Goal: Task Accomplishment & Management: Manage account settings

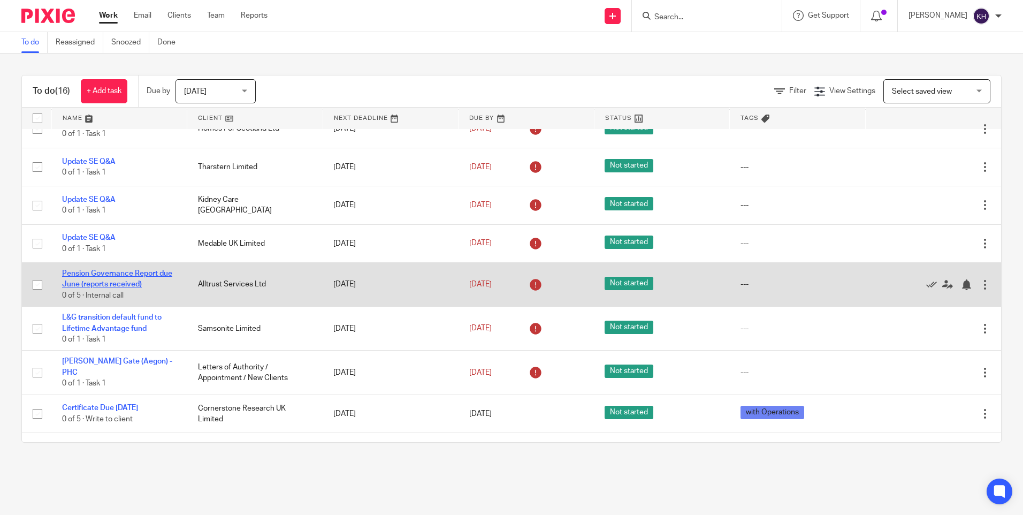
scroll to position [256, 0]
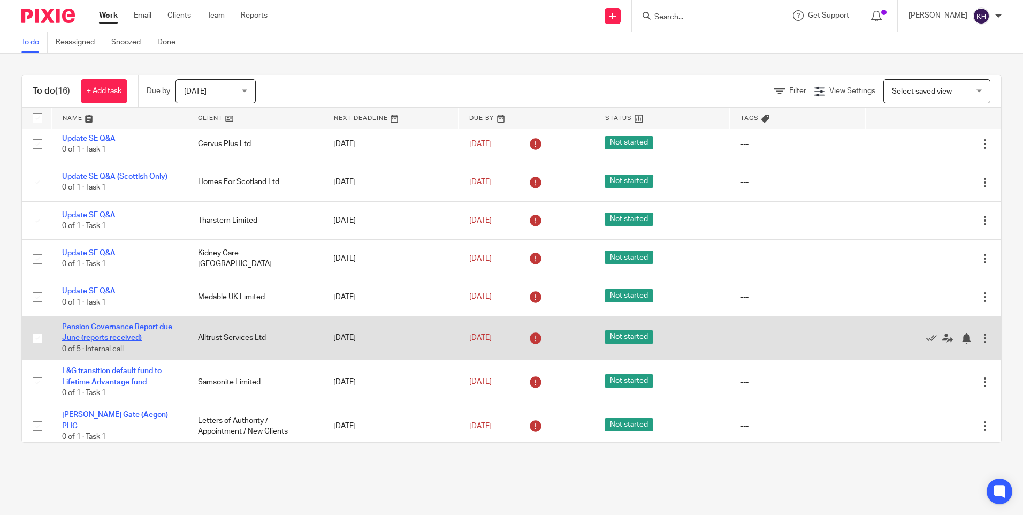
click at [108, 323] on link "Pension Governance Report due June (reports received)" at bounding box center [117, 332] width 110 height 18
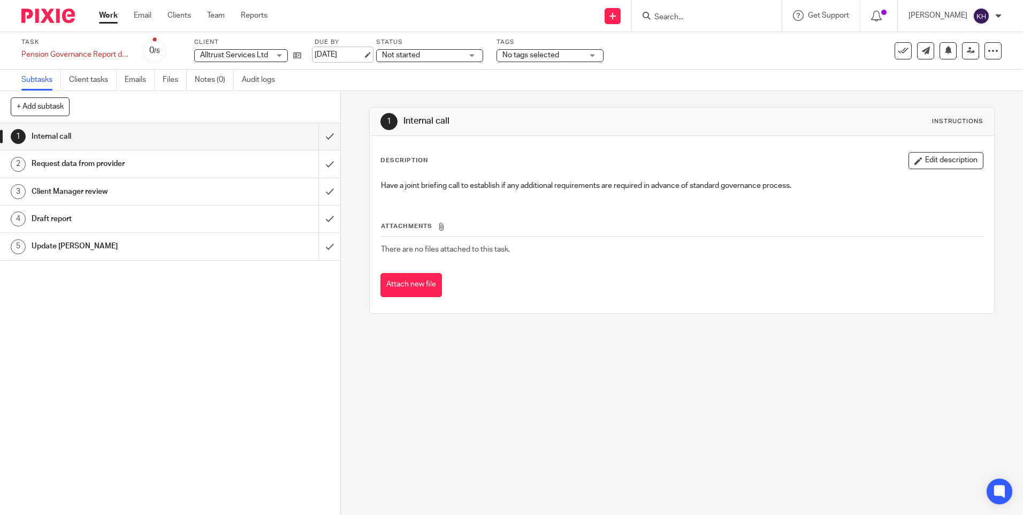
click at [327, 54] on link "2 Jul 2025" at bounding box center [339, 54] width 48 height 11
click at [110, 15] on link "Work" at bounding box center [108, 15] width 19 height 11
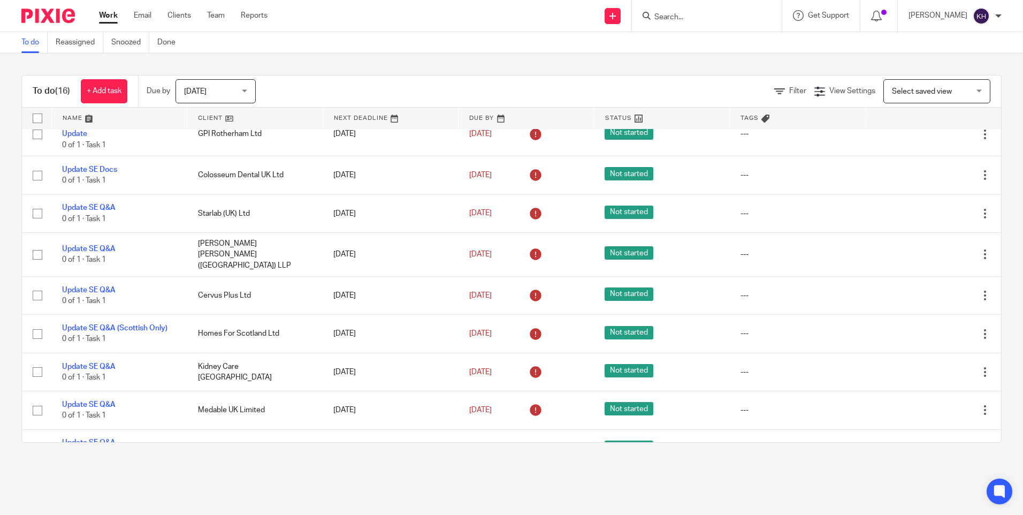
scroll to position [310, 0]
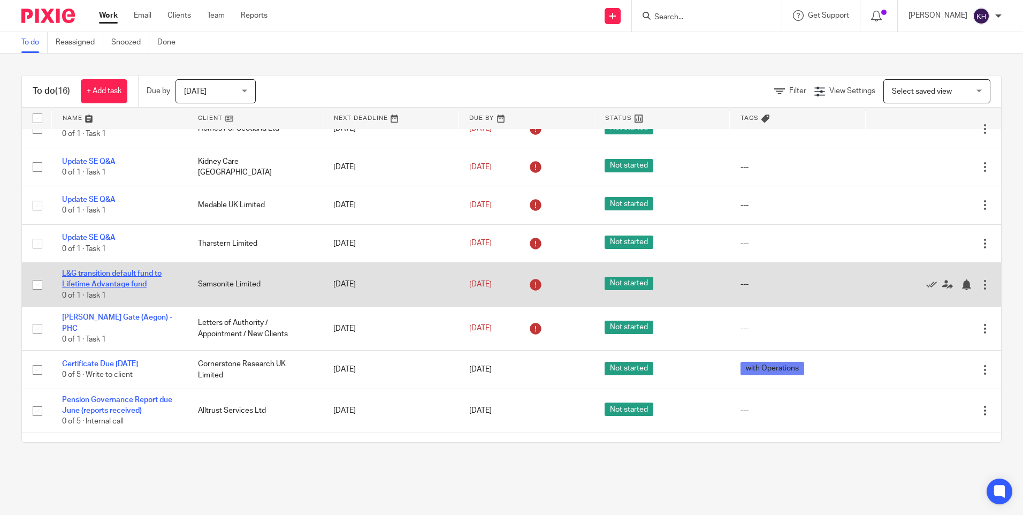
click at [112, 270] on link "L&G transition default fund to Lifetime Advantage fund" at bounding box center [112, 279] width 100 height 18
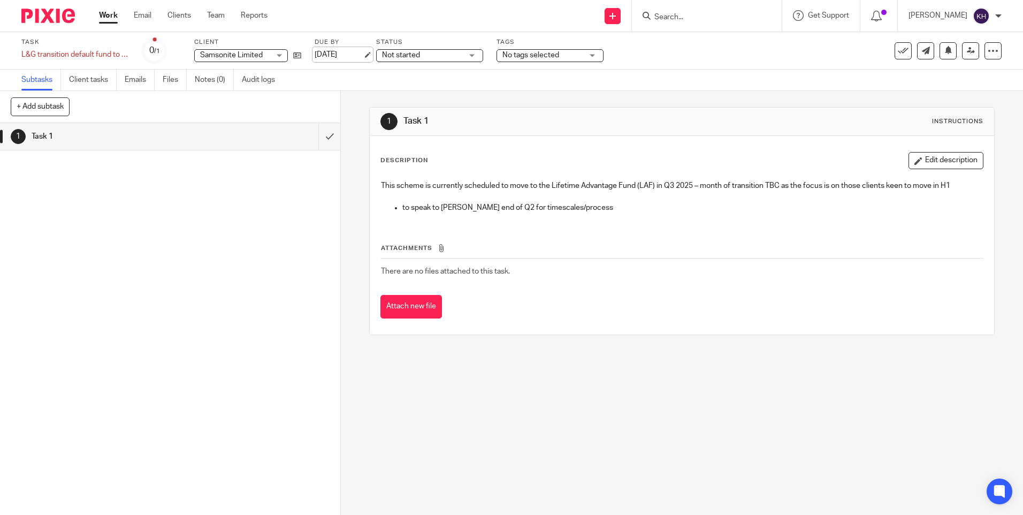
click at [339, 54] on link "[DATE]" at bounding box center [339, 54] width 48 height 11
click at [112, 14] on link "Work" at bounding box center [108, 15] width 19 height 11
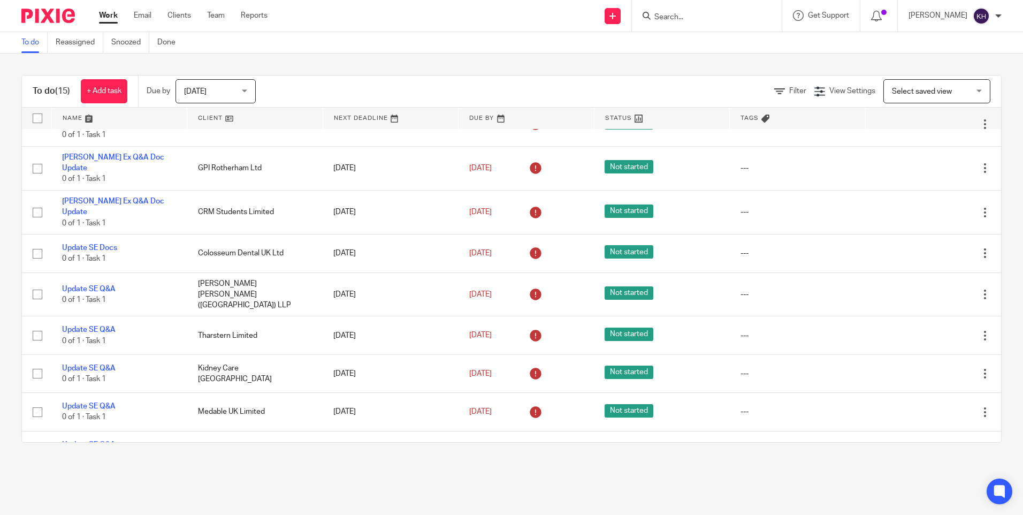
scroll to position [266, 0]
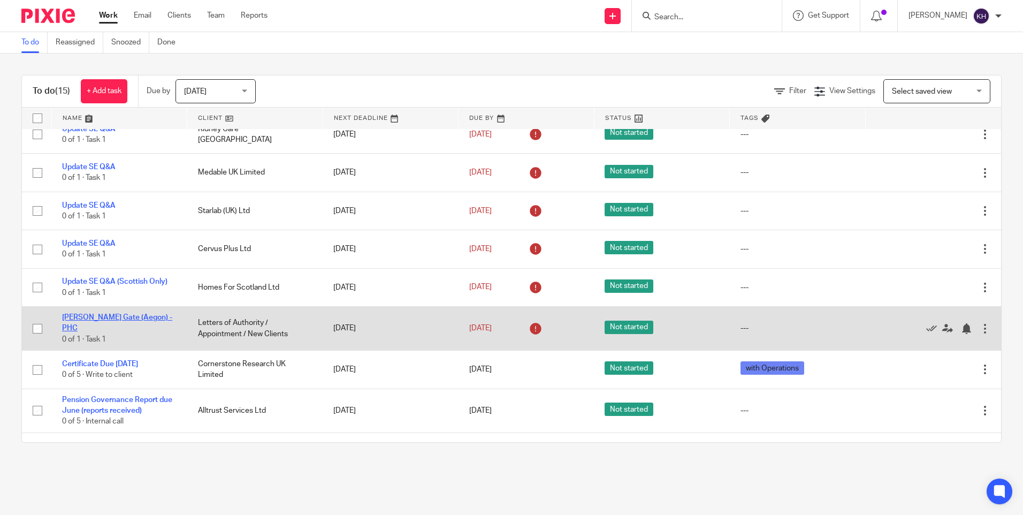
click at [96, 314] on link "Eaton Gate (Aegon) - PHC" at bounding box center [117, 323] width 110 height 18
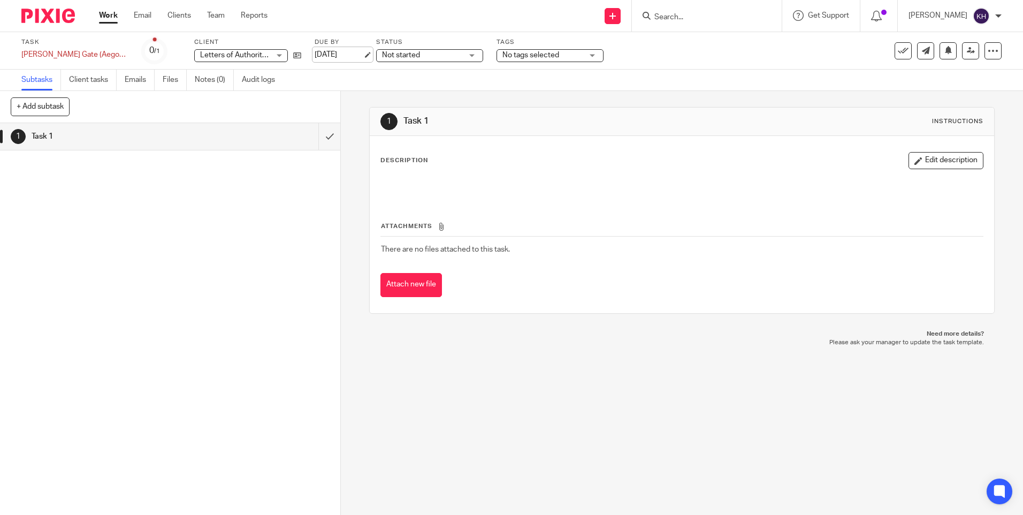
click at [315, 55] on link "15 Aug 2025" at bounding box center [339, 54] width 48 height 11
click at [106, 13] on link "Work" at bounding box center [108, 15] width 19 height 11
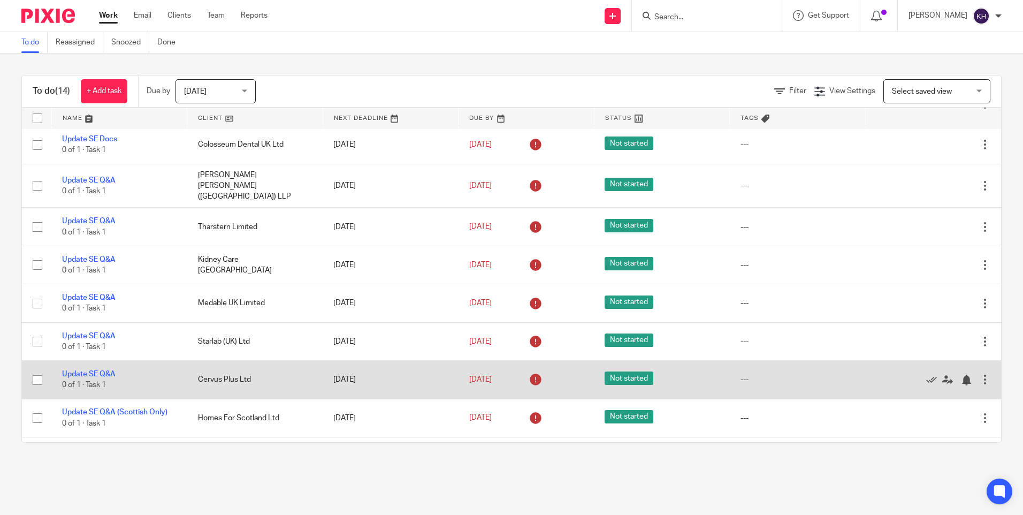
scroll to position [227, 0]
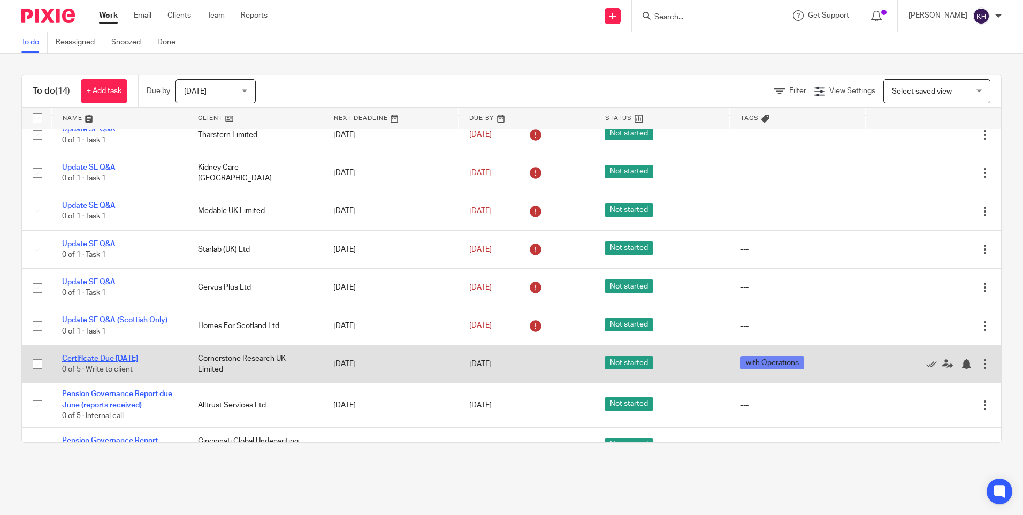
click at [97, 355] on link "Certificate Due [DATE]" at bounding box center [100, 358] width 76 height 7
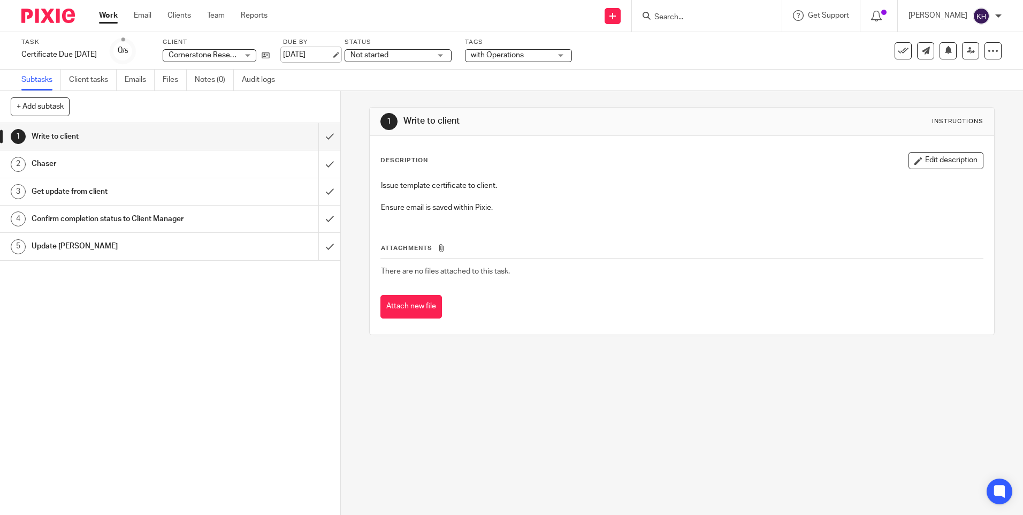
click at [330, 56] on link "[DATE]" at bounding box center [307, 54] width 48 height 11
click at [109, 13] on link "Work" at bounding box center [108, 15] width 19 height 11
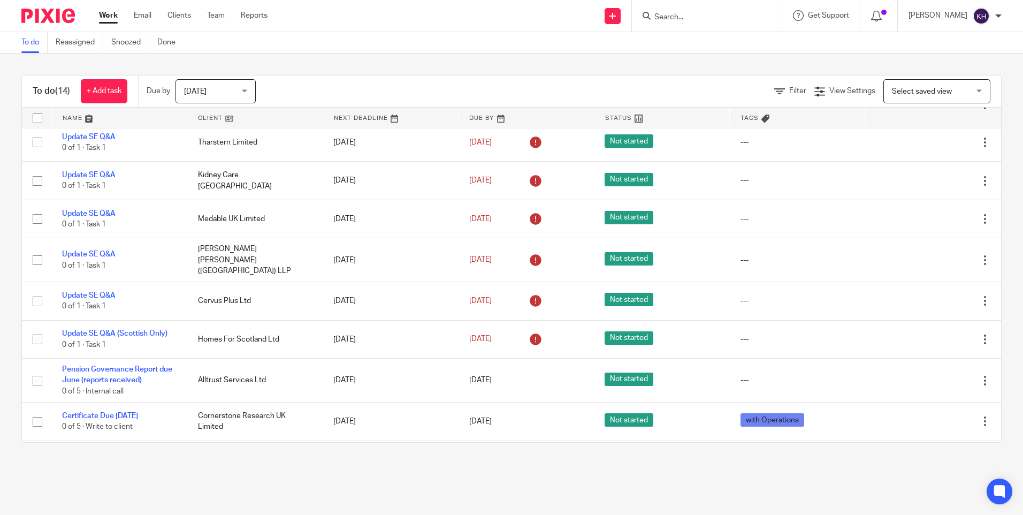
scroll to position [214, 0]
